Goal: Task Accomplishment & Management: Manage account settings

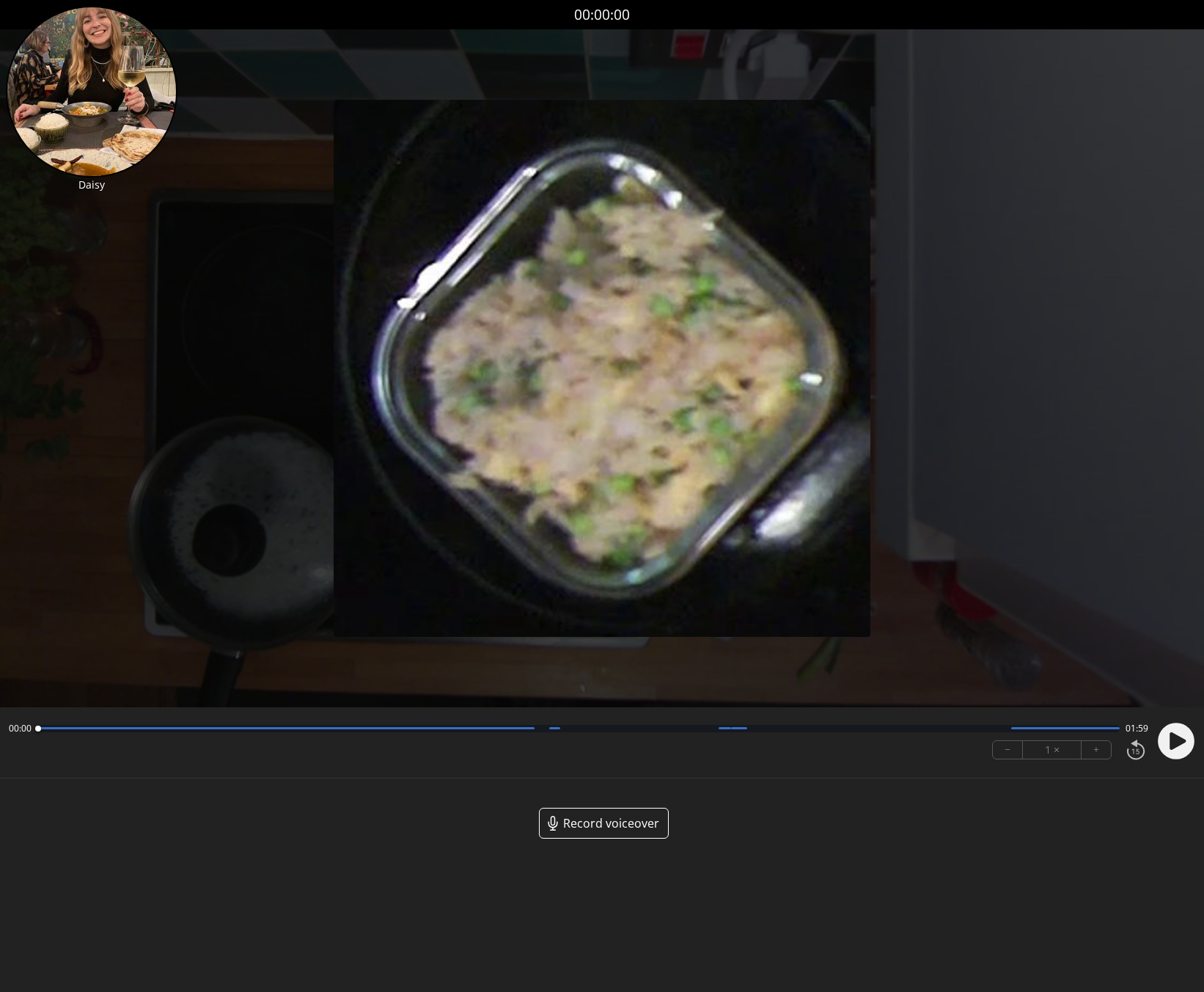
click at [1172, 748] on icon at bounding box center [1178, 740] width 16 height 18
click at [570, 731] on div at bounding box center [578, 728] width 1082 height 8
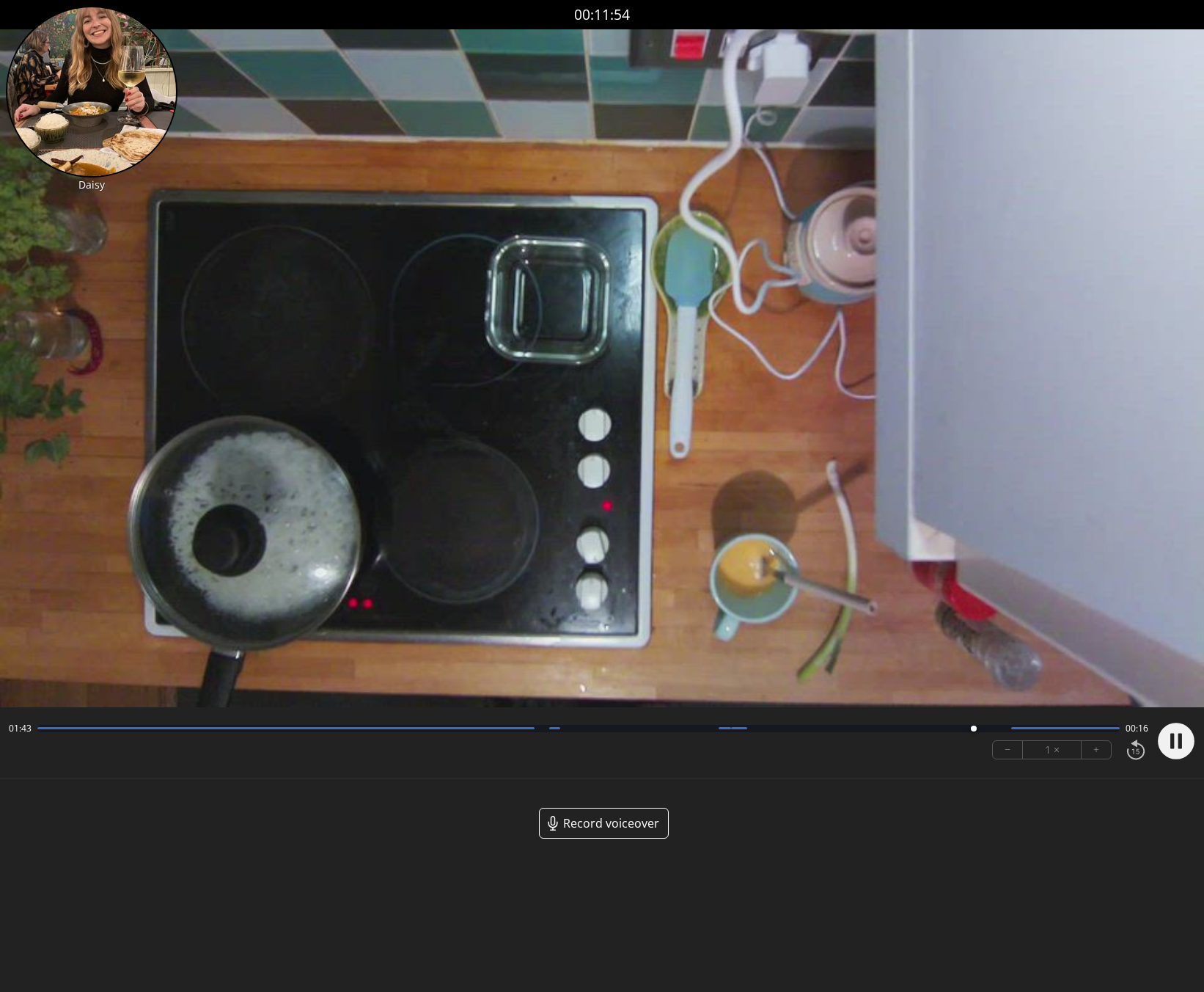
click at [1177, 740] on circle at bounding box center [1176, 740] width 37 height 37
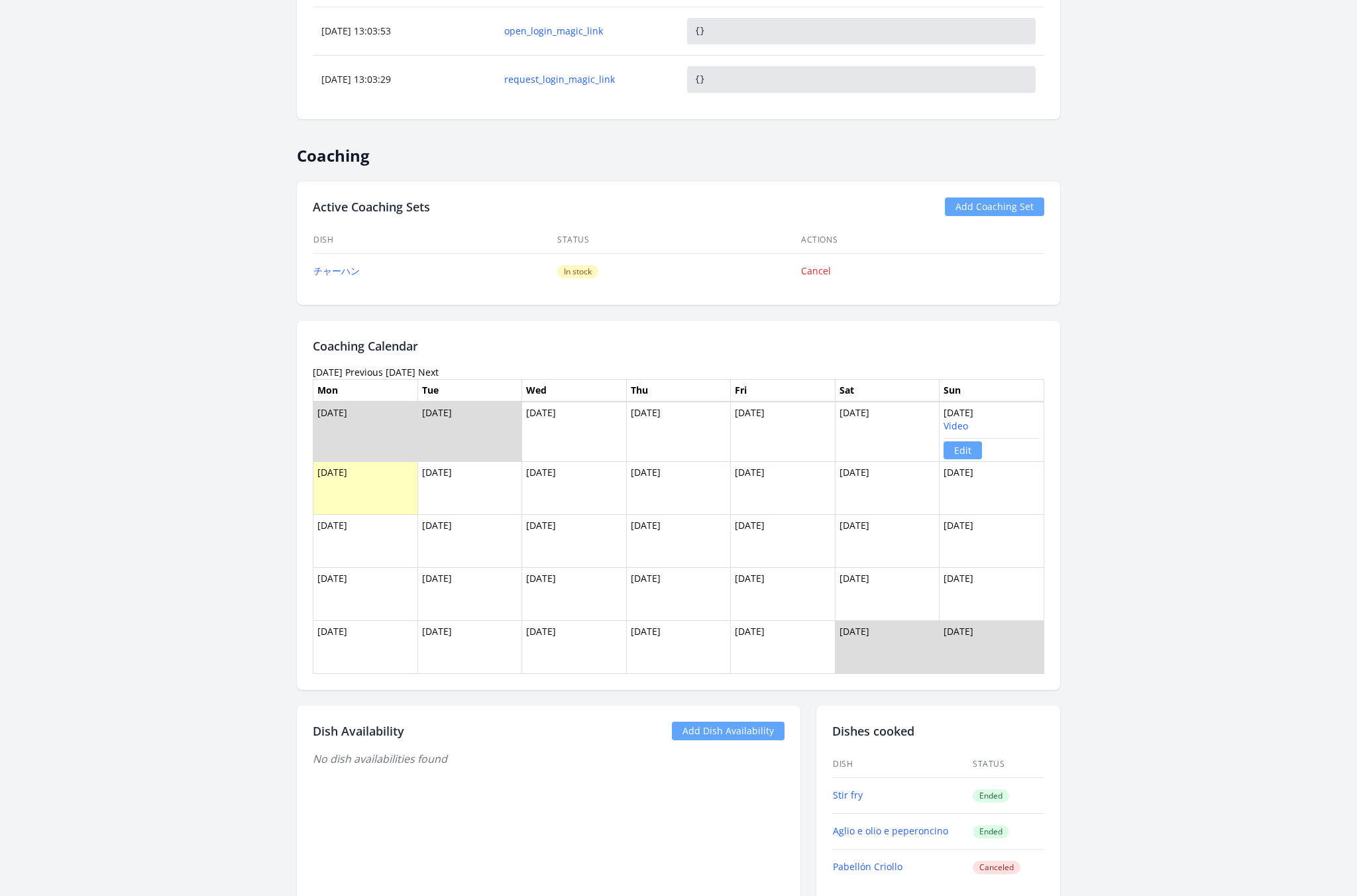
scroll to position [731, 0]
click at [351, 267] on link "チャーハン" at bounding box center [337, 270] width 46 height 12
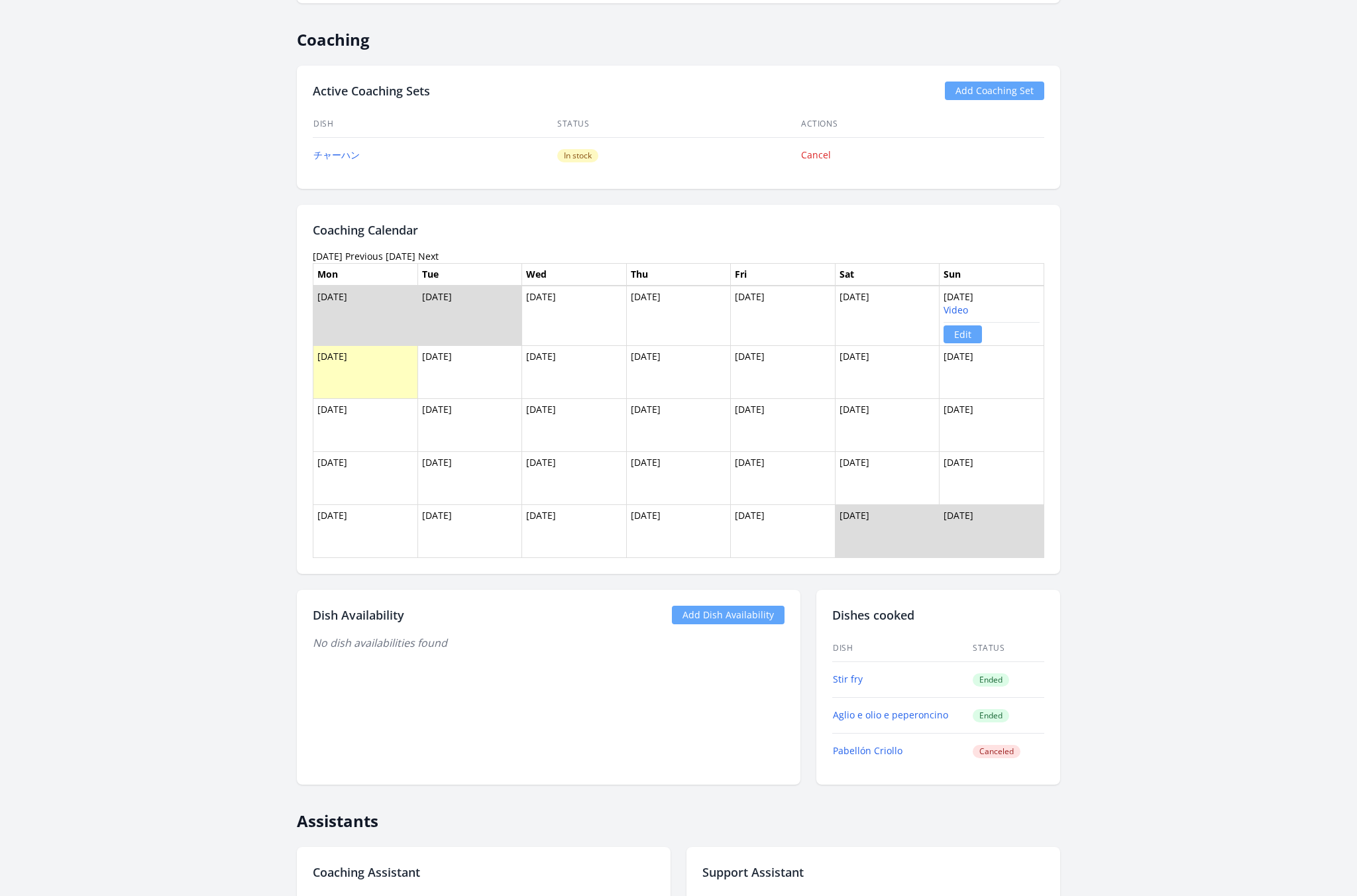
scroll to position [676, 0]
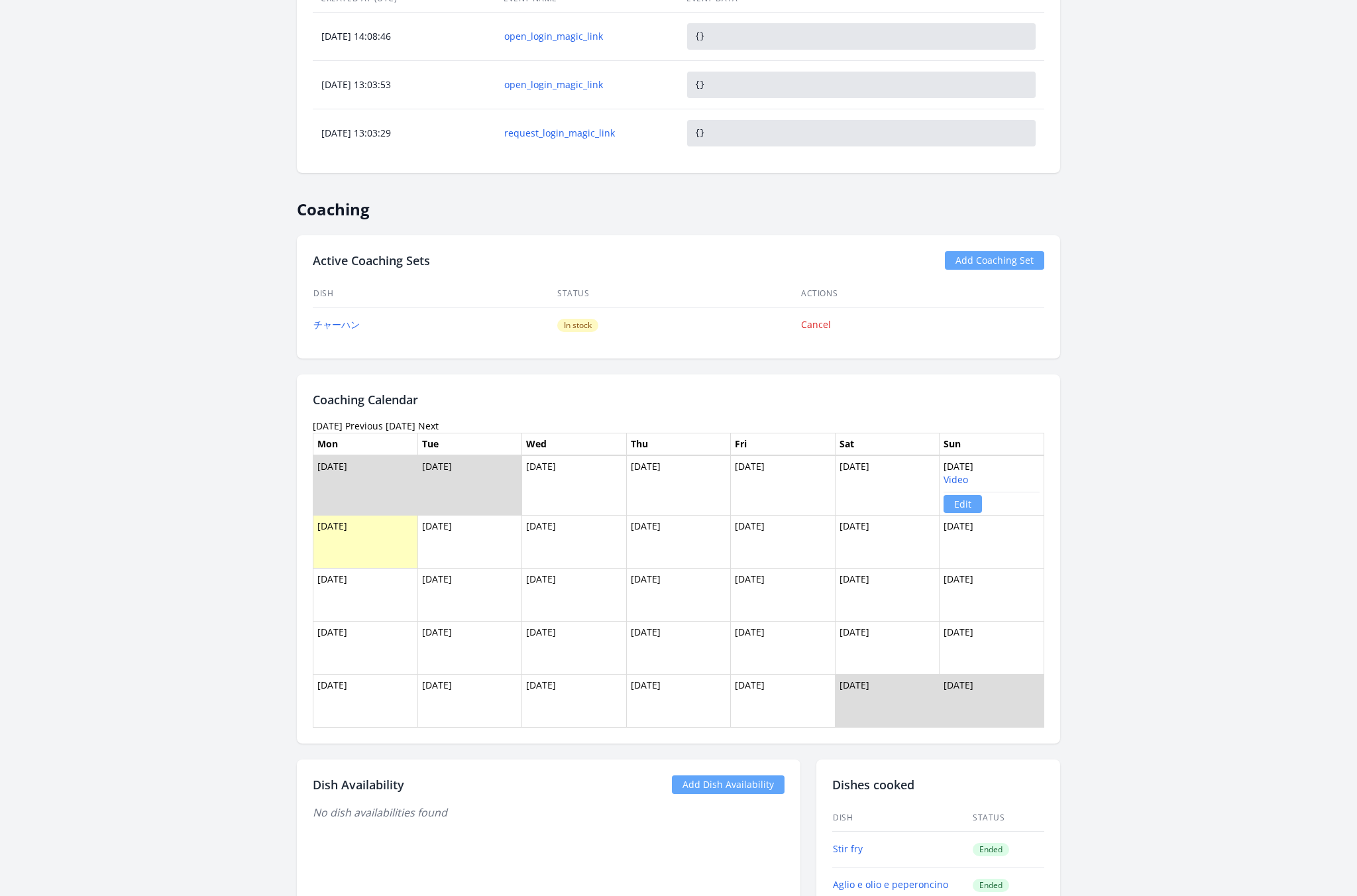
click at [966, 502] on link "Edit" at bounding box center [963, 503] width 39 height 18
drag, startPoint x: 981, startPoint y: 636, endPoint x: 600, endPoint y: 588, distance: 384.0
click at [599, 587] on tbody "Sep 29 Sep 30 Oct 01 Oct 02 Oct 03 Oct 04 Oct 05 Video Edit Oct 06 Oct 07 Oct 0…" at bounding box center [679, 591] width 731 height 272
click at [980, 646] on td "[DATE]" at bounding box center [993, 647] width 105 height 53
drag, startPoint x: 980, startPoint y: 646, endPoint x: 319, endPoint y: 529, distance: 671.3
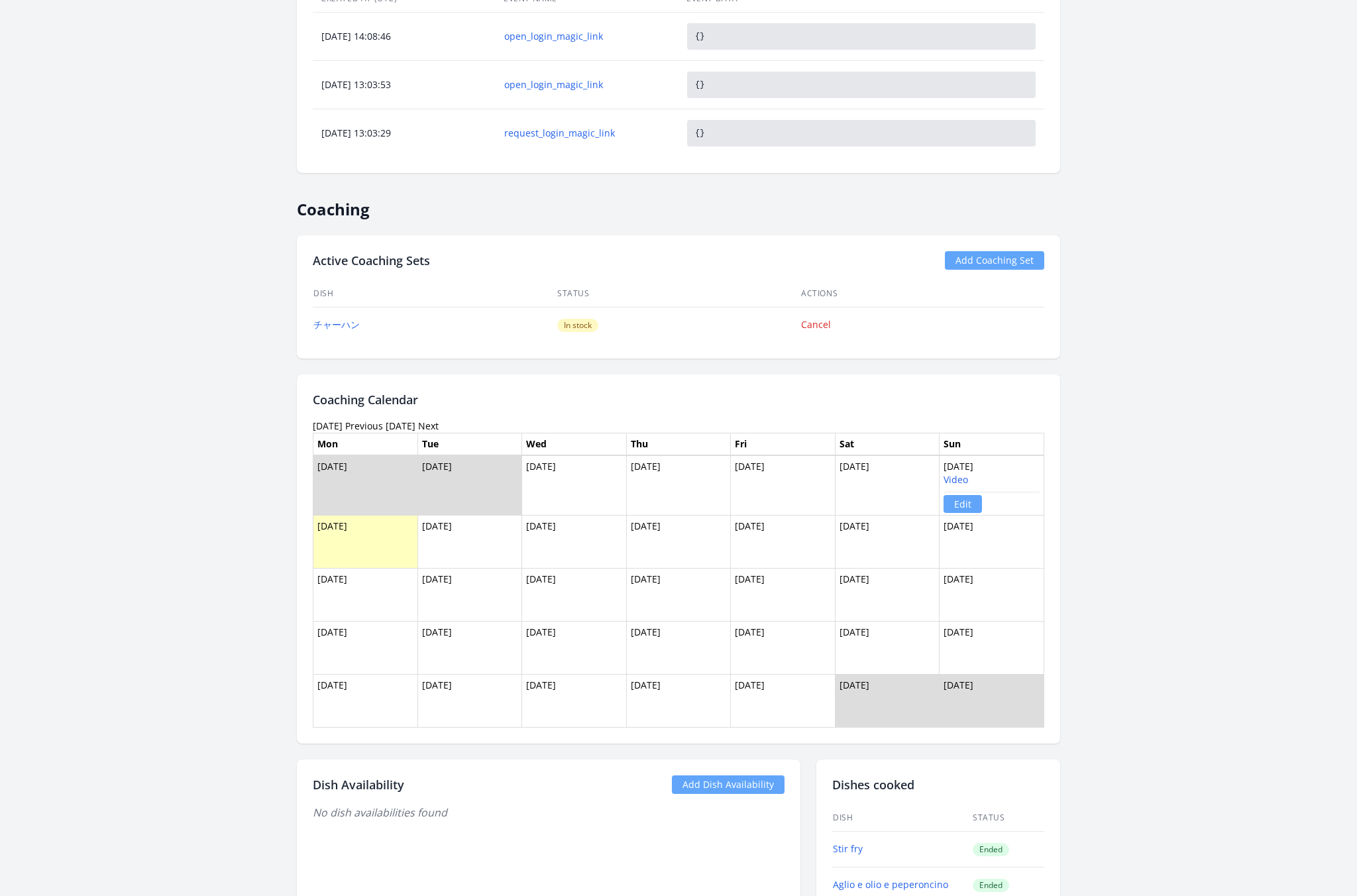
click at [318, 528] on tbody "Sep 29 Sep 30 Oct 01 Oct 02 Oct 03 Oct 04 Oct 05 Video Edit Oct 06 Oct 07 Oct 0…" at bounding box center [679, 591] width 731 height 272
click at [361, 523] on td "[DATE]" at bounding box center [366, 541] width 105 height 53
drag, startPoint x: 978, startPoint y: 585, endPoint x: 838, endPoint y: 528, distance: 151.2
click at [838, 528] on tbody "Sep 29 Sep 30 Oct 01 Oct 02 Oct 03 Oct 04 Oct 05 Video Edit Oct 06 Oct 07 Oct 0…" at bounding box center [679, 591] width 731 height 272
drag, startPoint x: 979, startPoint y: 637, endPoint x: 741, endPoint y: 529, distance: 261.4
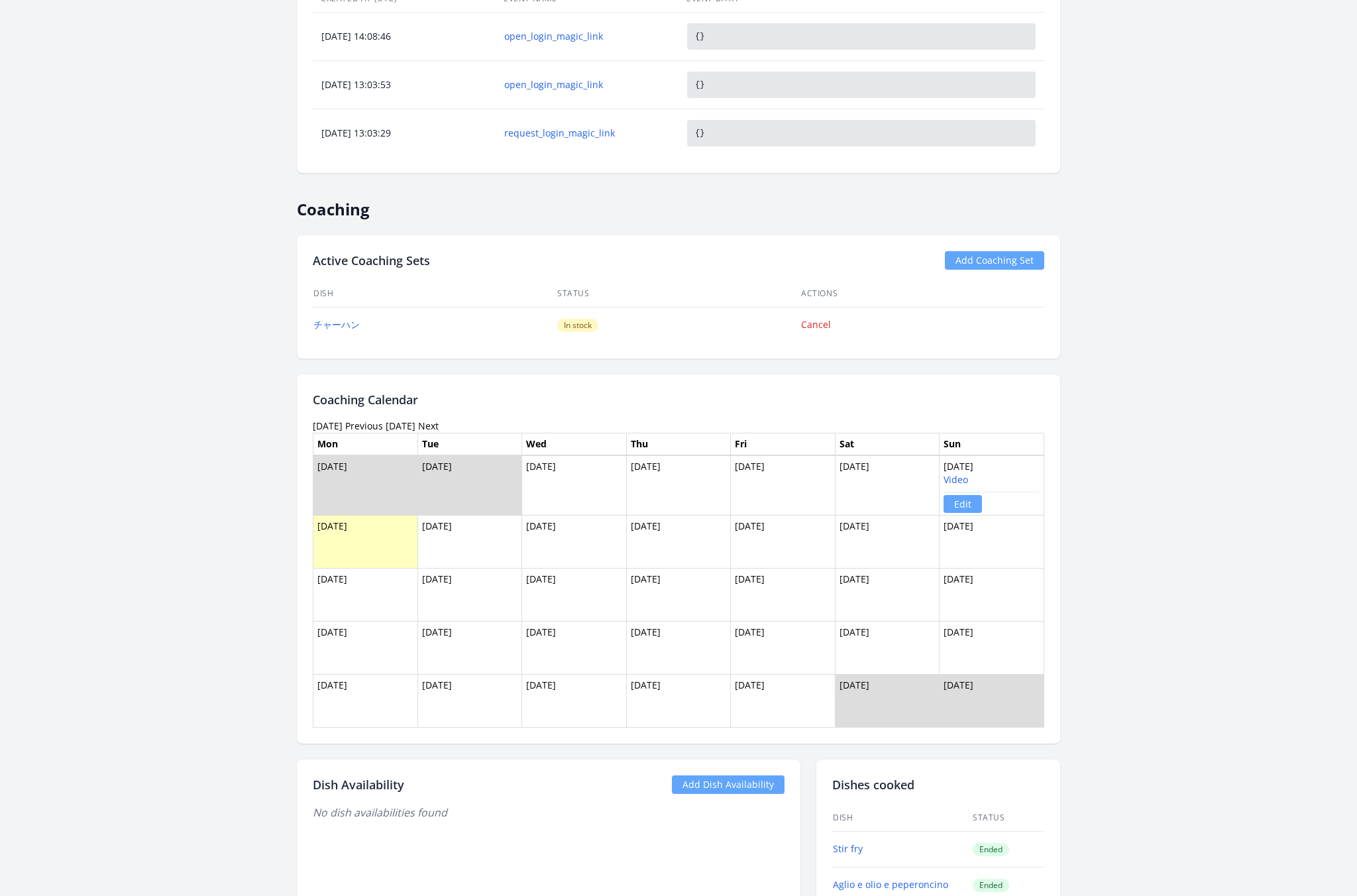
click at [741, 529] on tbody "Sep 29 Sep 30 Oct 01 Oct 02 Oct 03 Oct 04 Oct 05 Video Edit Oct 06 Oct 07 Oct 0…" at bounding box center [679, 591] width 731 height 272
click at [762, 694] on td "[DATE]" at bounding box center [784, 700] width 105 height 53
drag, startPoint x: 765, startPoint y: 694, endPoint x: 734, endPoint y: 523, distance: 173.8
click at [734, 523] on tbody "Sep 29 Sep 30 Oct 01 Oct 02 Oct 03 Oct 04 Oct 05 Video Edit Oct 06 Oct 07 Oct 0…" at bounding box center [679, 591] width 731 height 272
